Goal: Find specific page/section: Find specific page/section

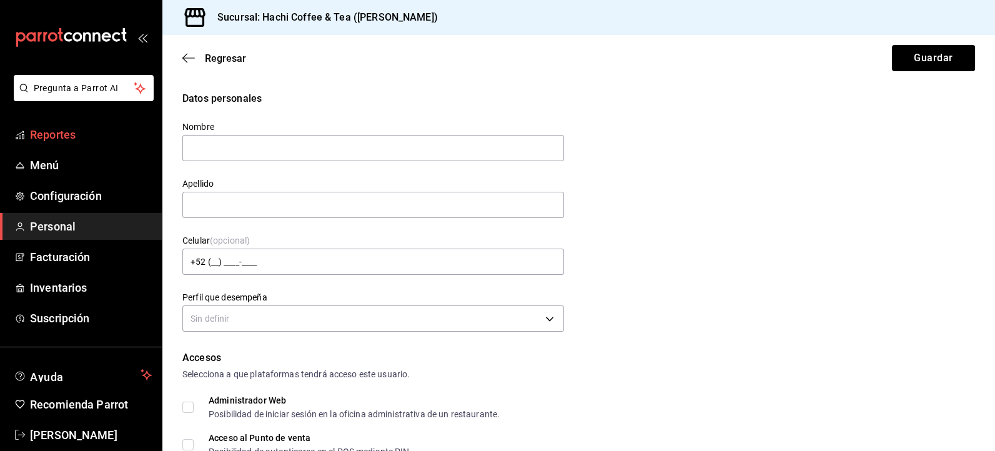
click at [70, 133] on span "Reportes" at bounding box center [91, 134] width 122 height 17
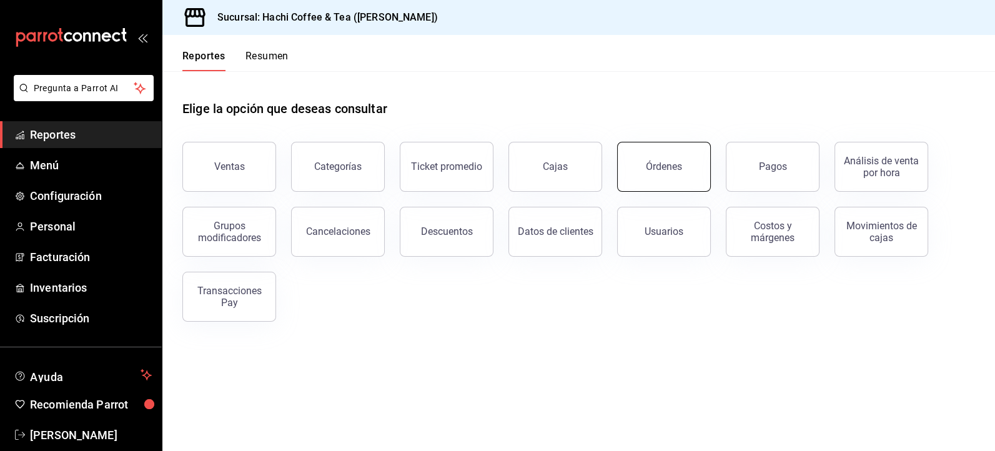
click at [672, 172] on button "Órdenes" at bounding box center [664, 167] width 94 height 50
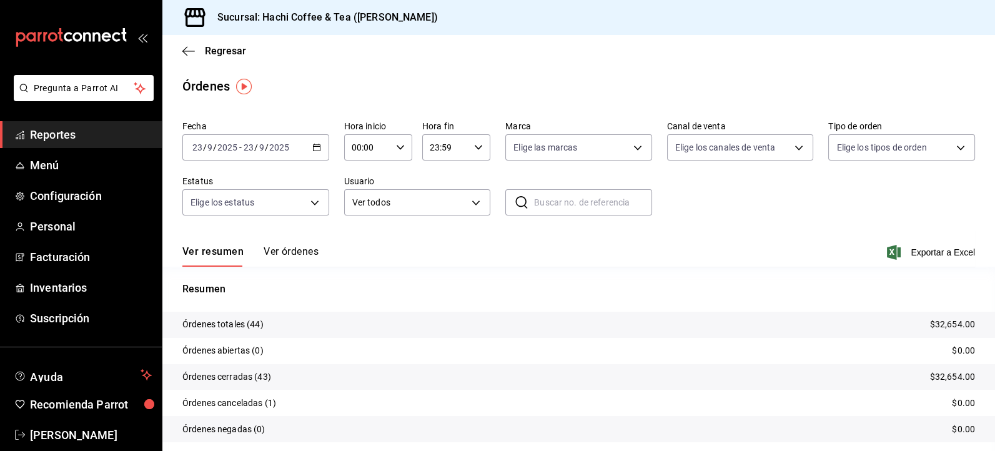
click at [80, 141] on span "Reportes" at bounding box center [91, 134] width 122 height 17
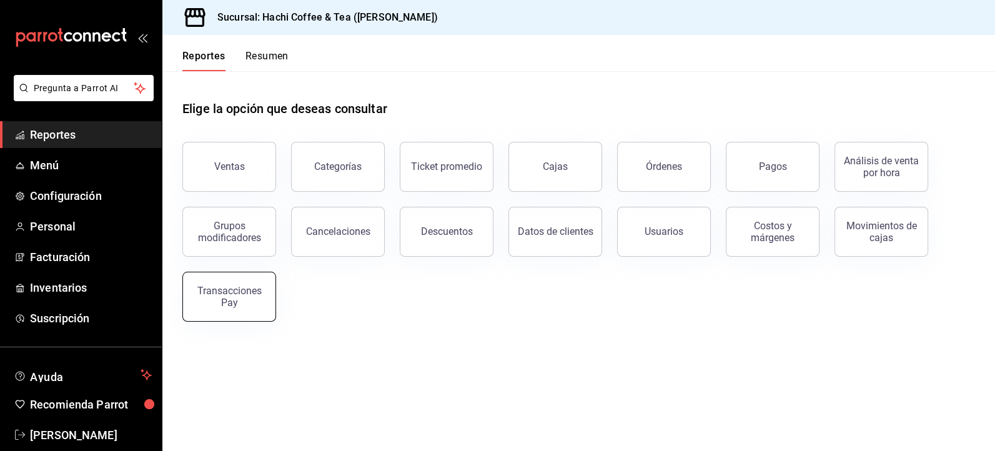
click at [224, 297] on div "Transacciones Pay" at bounding box center [229, 297] width 77 height 24
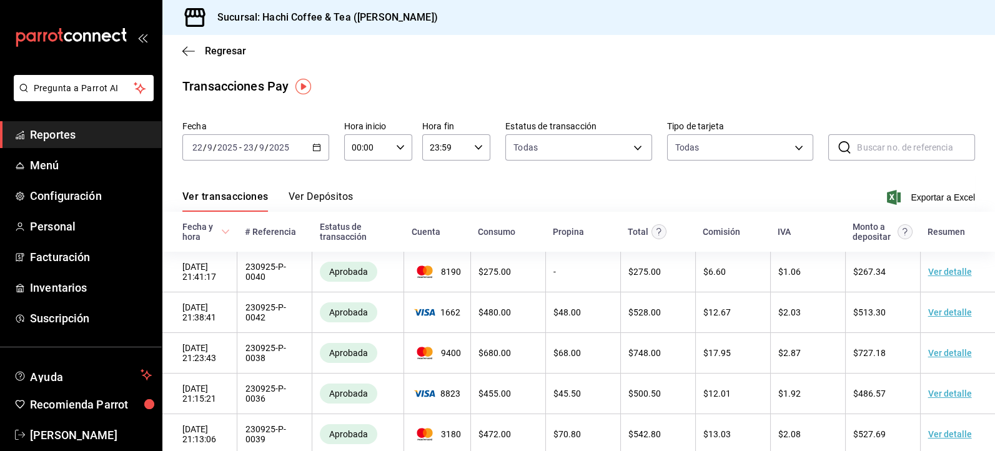
click at [332, 201] on button "Ver Depósitos" at bounding box center [321, 201] width 65 height 21
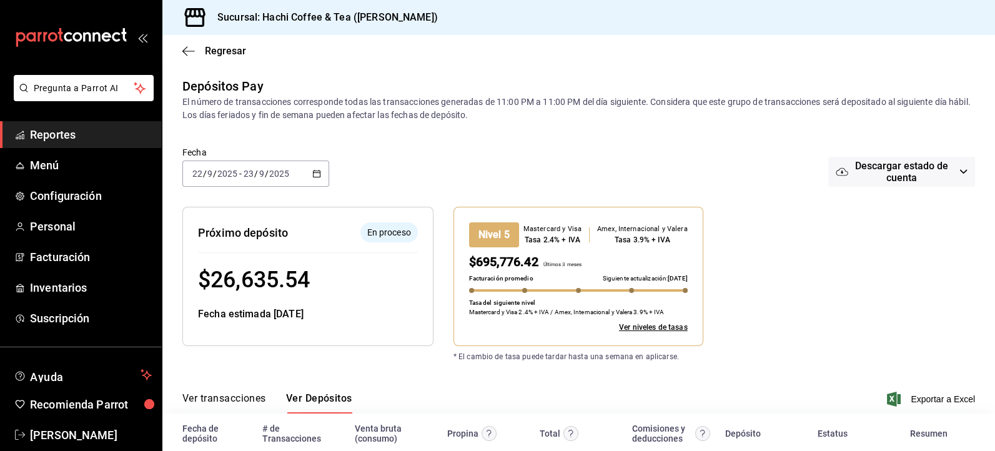
click at [96, 137] on span "Reportes" at bounding box center [91, 134] width 122 height 17
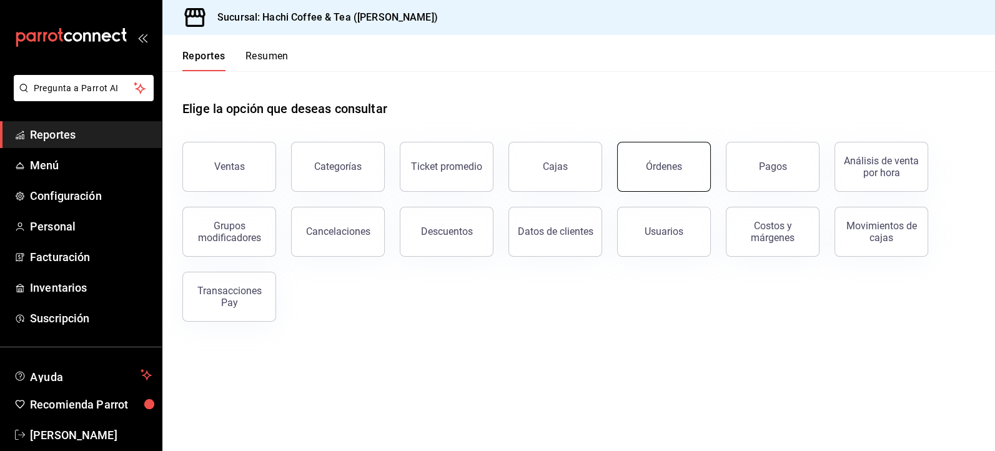
click at [670, 172] on button "Órdenes" at bounding box center [664, 167] width 94 height 50
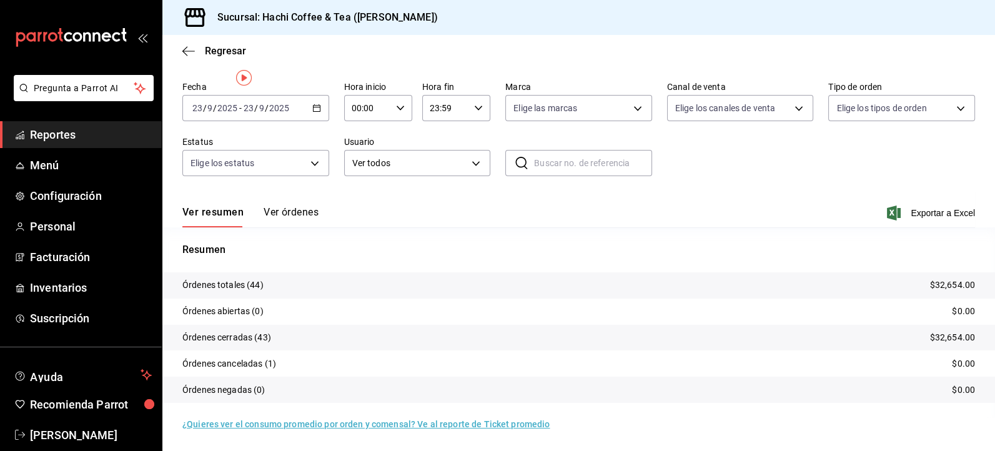
scroll to position [8, 0]
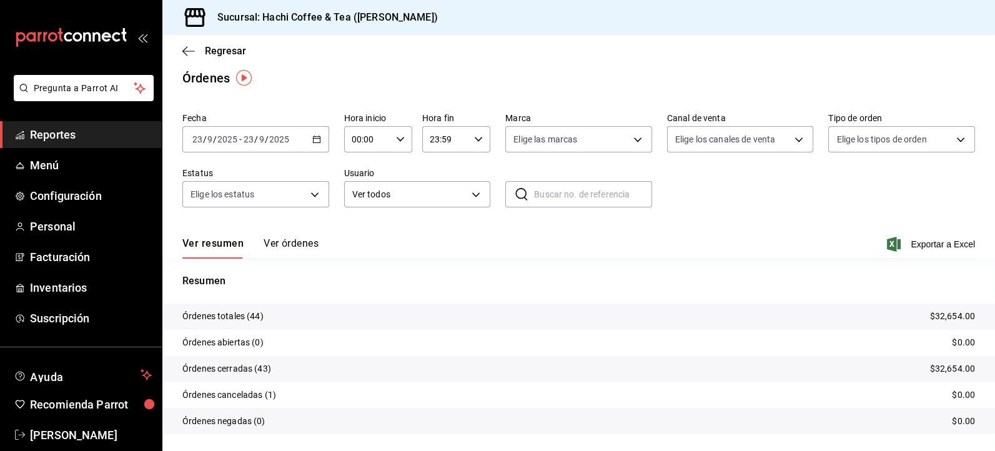
click at [109, 131] on span "Reportes" at bounding box center [91, 134] width 122 height 17
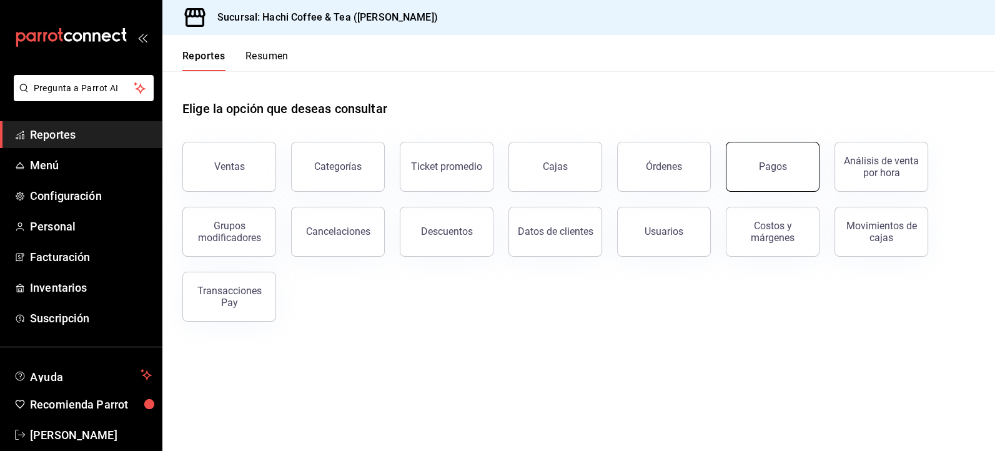
click at [771, 186] on button "Pagos" at bounding box center [773, 167] width 94 height 50
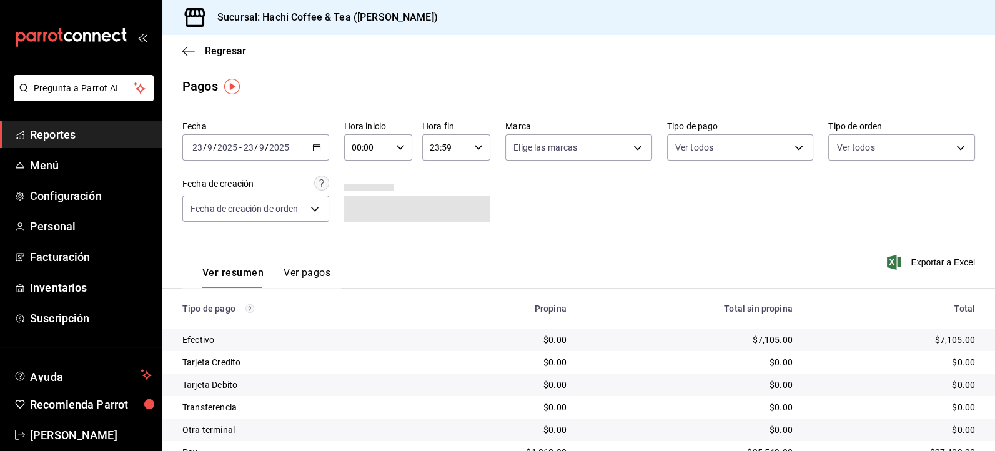
scroll to position [54, 0]
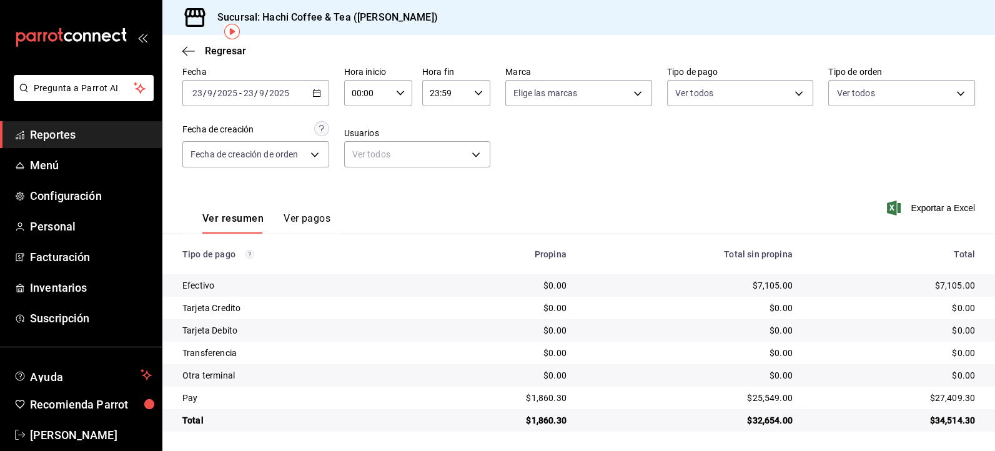
click at [71, 136] on span "Reportes" at bounding box center [91, 134] width 122 height 17
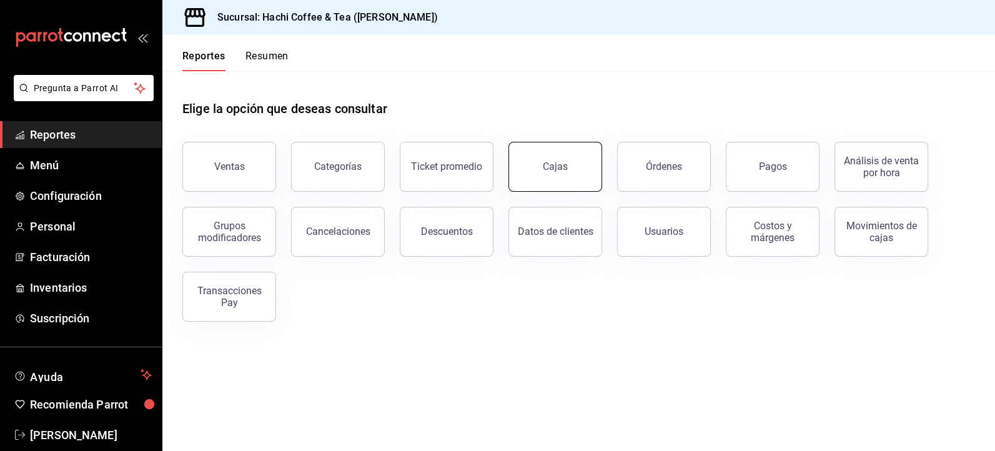
click at [561, 169] on div "Cajas" at bounding box center [556, 166] width 26 height 15
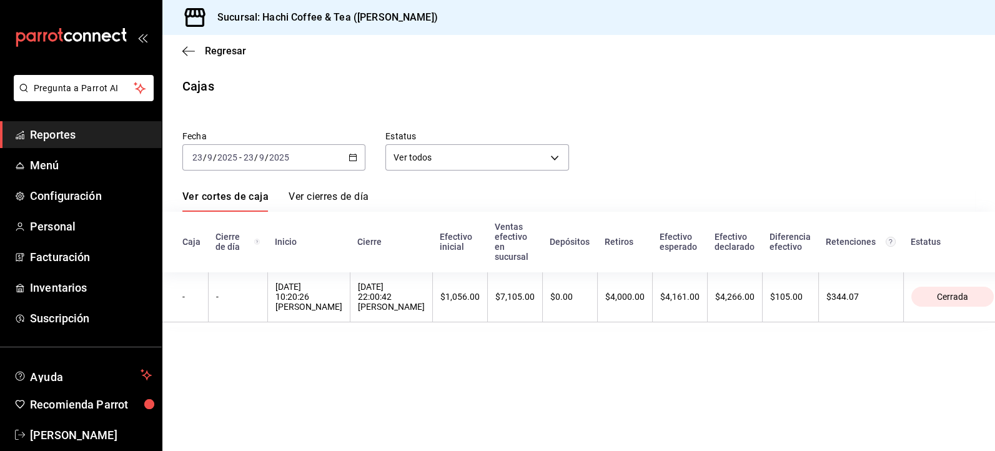
click at [74, 138] on span "Reportes" at bounding box center [91, 134] width 122 height 17
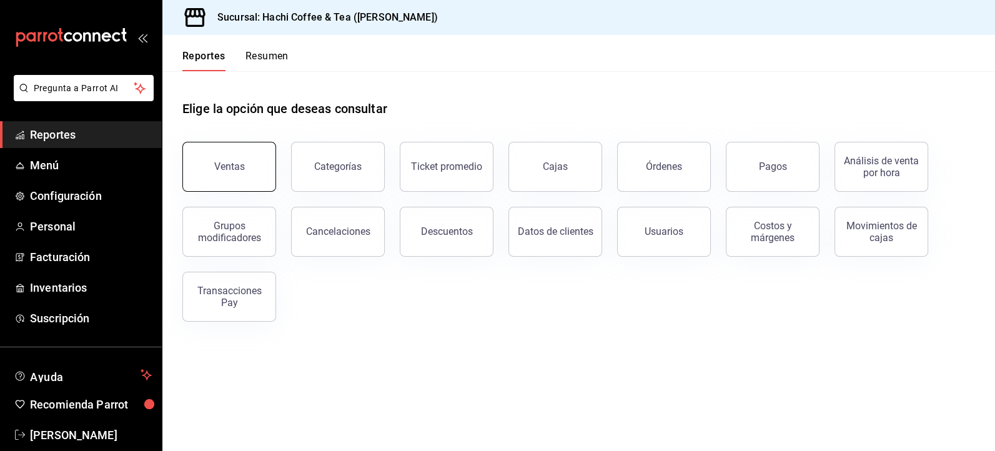
click at [239, 164] on div "Ventas" at bounding box center [229, 167] width 31 height 12
